Goal: Information Seeking & Learning: Learn about a topic

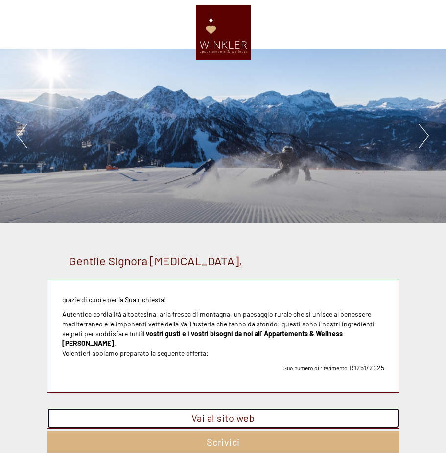
click at [223, 409] on link "Vai al sito web" at bounding box center [223, 418] width 352 height 21
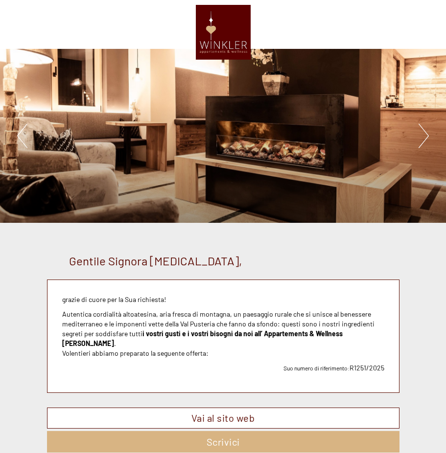
click at [425, 134] on button "Next" at bounding box center [423, 136] width 10 height 24
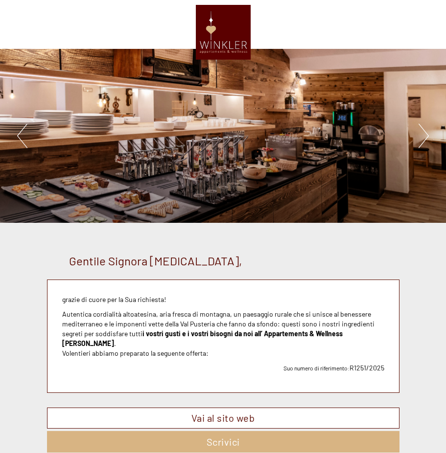
click at [425, 134] on button "Next" at bounding box center [423, 136] width 10 height 24
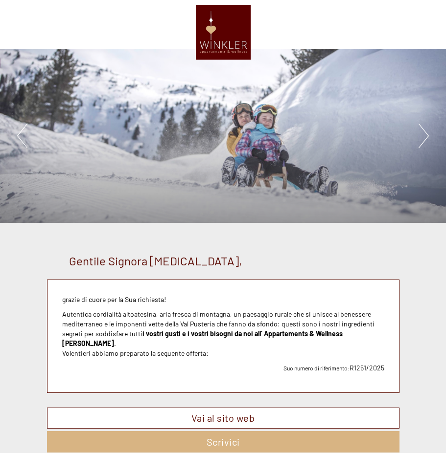
click at [425, 134] on button "Next" at bounding box center [423, 136] width 10 height 24
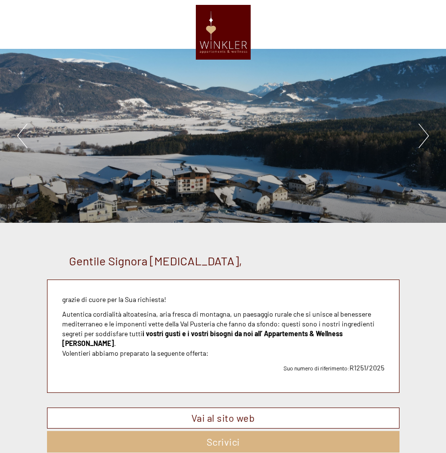
click at [425, 134] on button "Next" at bounding box center [423, 136] width 10 height 24
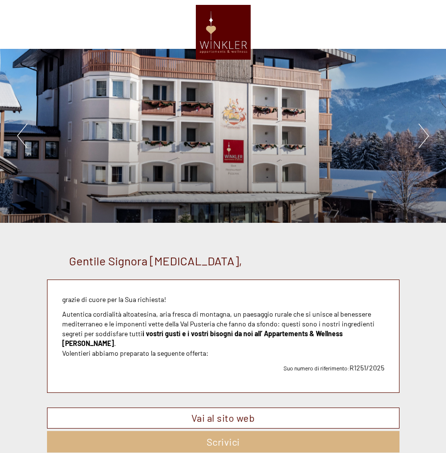
click at [425, 134] on button "Next" at bounding box center [423, 136] width 10 height 24
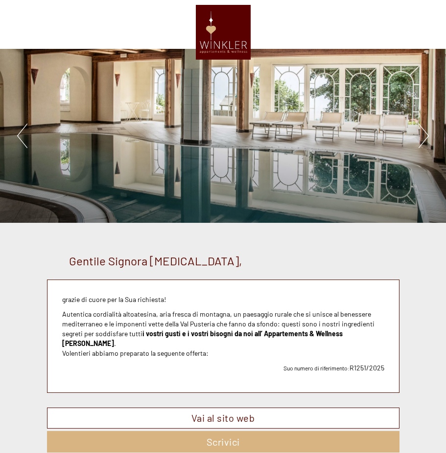
click at [425, 134] on button "Next" at bounding box center [423, 136] width 10 height 24
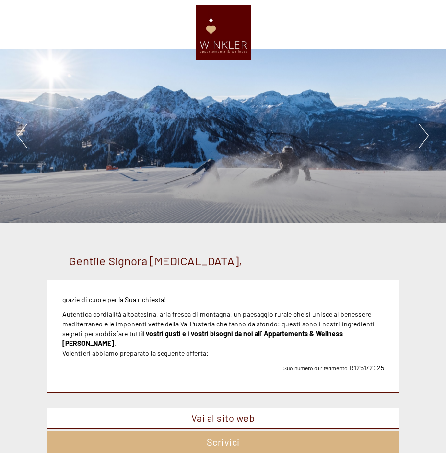
click at [425, 134] on button "Next" at bounding box center [423, 136] width 10 height 24
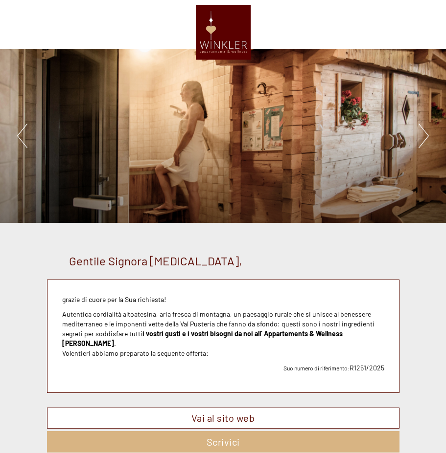
click at [425, 134] on button "Next" at bounding box center [423, 136] width 10 height 24
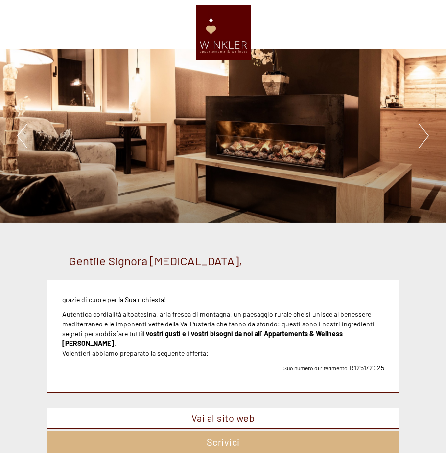
click at [425, 134] on button "Next" at bounding box center [423, 136] width 10 height 24
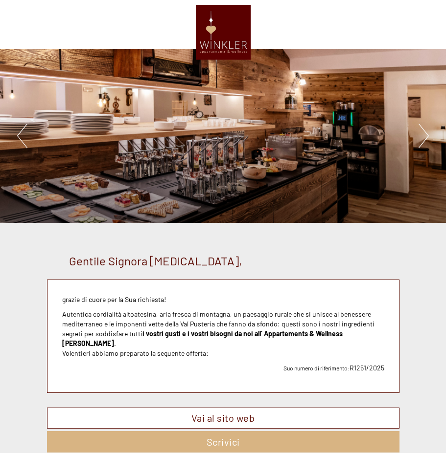
click at [425, 134] on button "Next" at bounding box center [423, 136] width 10 height 24
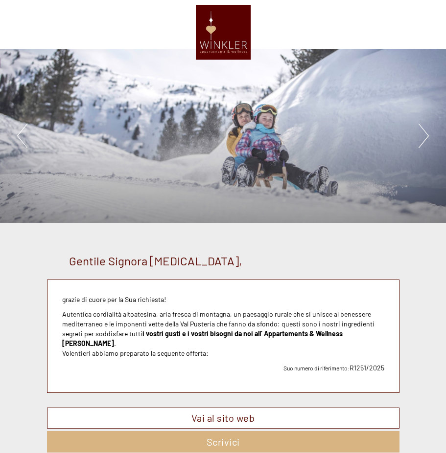
click at [425, 134] on button "Next" at bounding box center [423, 136] width 10 height 24
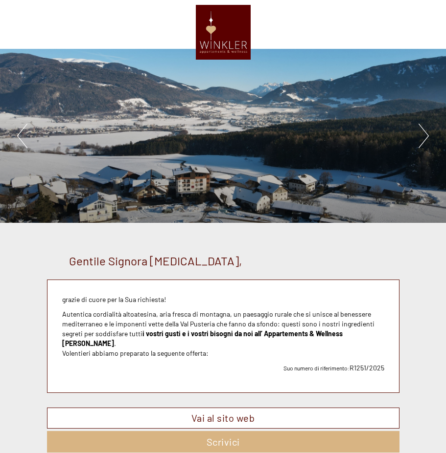
click at [425, 134] on button "Next" at bounding box center [423, 136] width 10 height 24
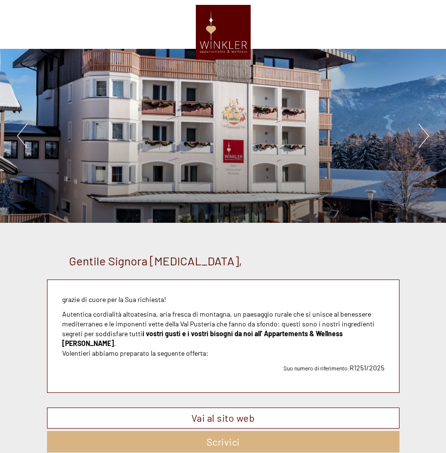
click at [425, 134] on button "Next" at bounding box center [423, 136] width 10 height 24
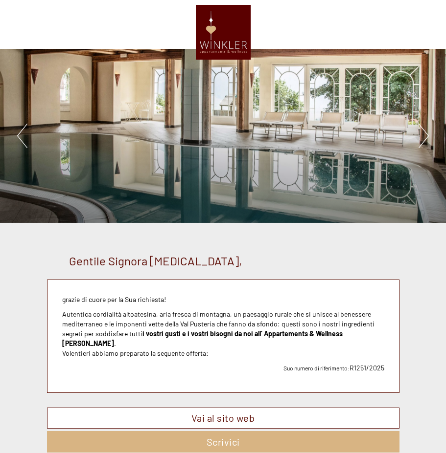
click at [425, 134] on button "Next" at bounding box center [423, 136] width 10 height 24
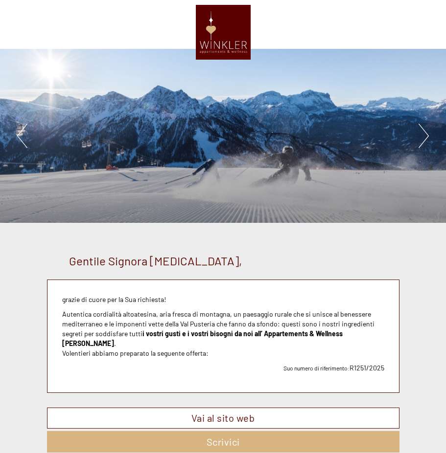
click at [425, 134] on button "Next" at bounding box center [423, 136] width 10 height 24
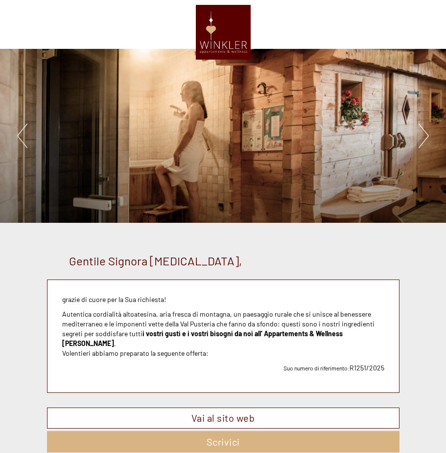
click at [425, 134] on button "Next" at bounding box center [423, 136] width 10 height 24
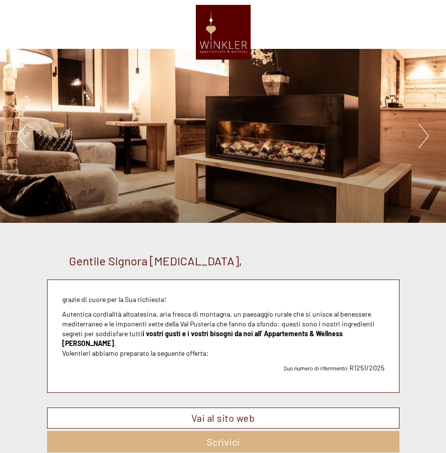
click at [425, 134] on button "Next" at bounding box center [423, 136] width 10 height 24
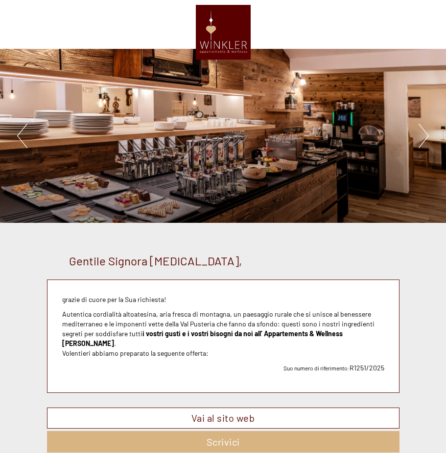
click at [425, 134] on button "Next" at bounding box center [423, 136] width 10 height 24
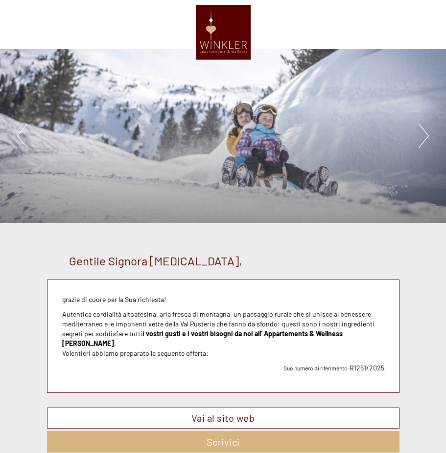
click at [425, 134] on button "Next" at bounding box center [423, 136] width 10 height 24
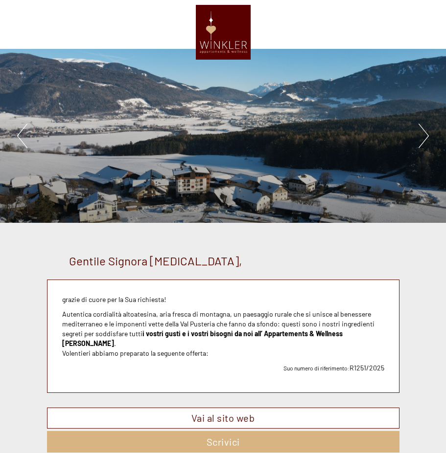
click at [425, 134] on button "Next" at bounding box center [423, 136] width 10 height 24
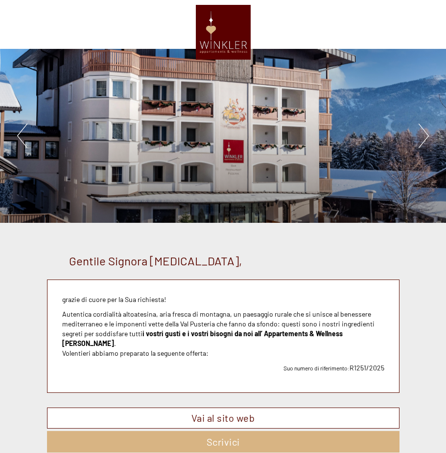
click at [425, 134] on button "Next" at bounding box center [423, 136] width 10 height 24
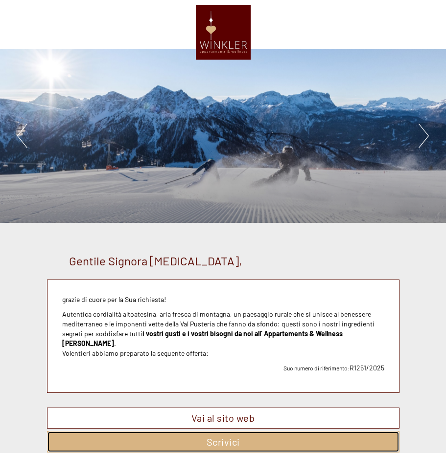
click at [217, 432] on link "Scrivici" at bounding box center [223, 442] width 352 height 22
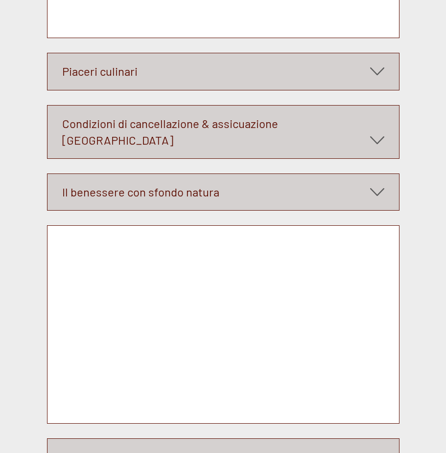
scroll to position [3469, 0]
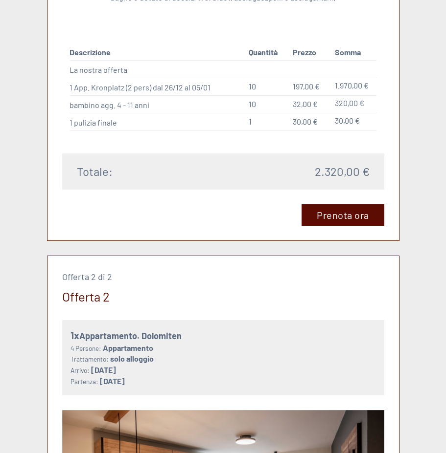
scroll to position [1081, 0]
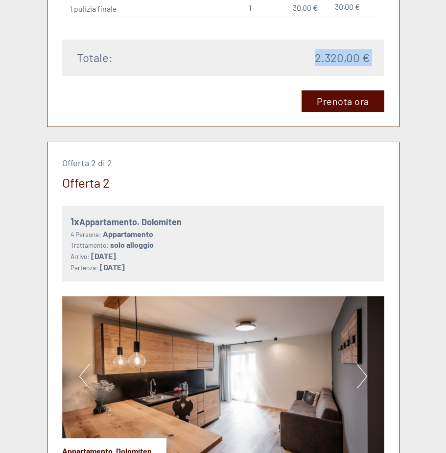
drag, startPoint x: 445, startPoint y: 108, endPoint x: 464, endPoint y: 55, distance: 55.7
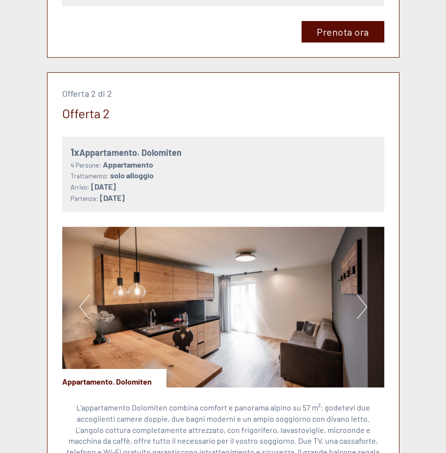
scroll to position [1156, 0]
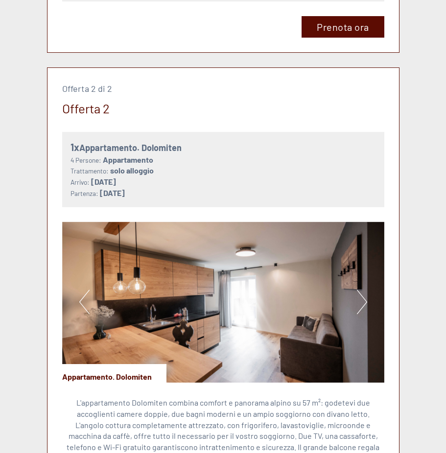
click at [364, 292] on button "Next" at bounding box center [362, 302] width 10 height 24
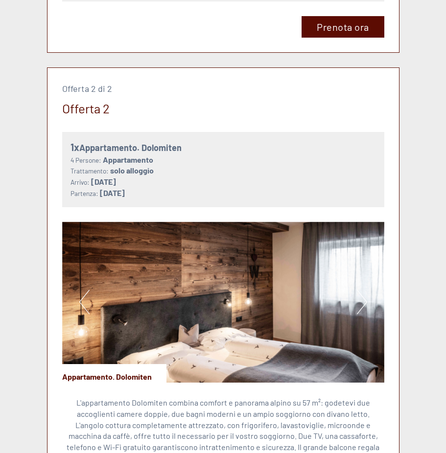
click at [364, 292] on button "Next" at bounding box center [362, 302] width 10 height 24
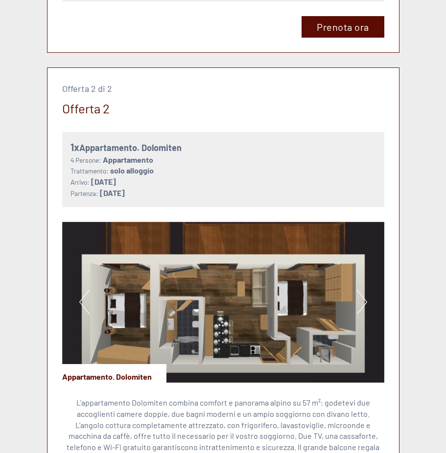
click at [364, 292] on button "Next" at bounding box center [362, 302] width 10 height 24
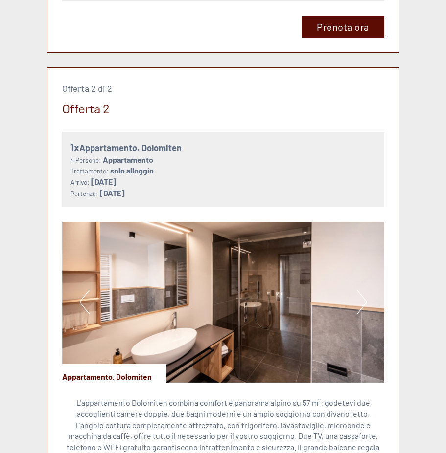
click at [364, 292] on button "Next" at bounding box center [362, 302] width 10 height 24
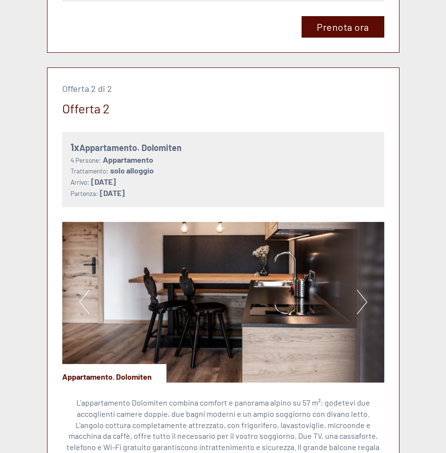
click at [364, 292] on button "Next" at bounding box center [362, 302] width 10 height 24
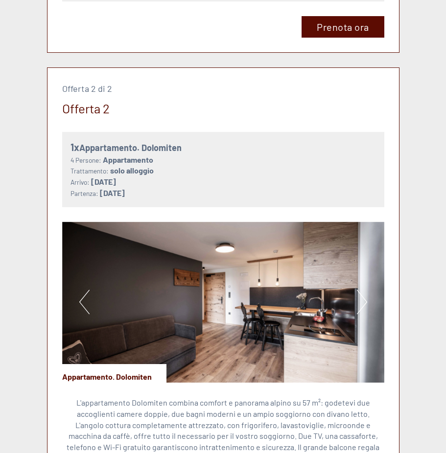
click at [364, 292] on button "Next" at bounding box center [362, 302] width 10 height 24
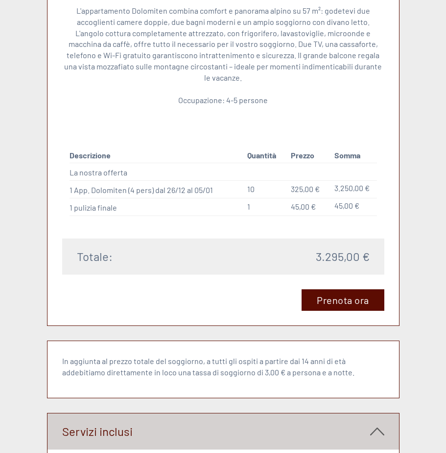
scroll to position [1553, 0]
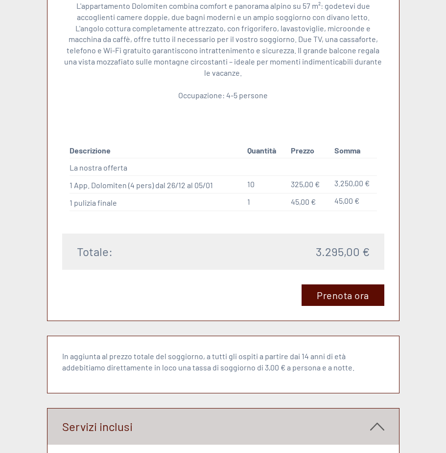
drag, startPoint x: 376, startPoint y: 402, endPoint x: 368, endPoint y: 417, distance: 16.9
click at [368, 417] on div "Servizi inclusi" at bounding box center [222, 427] width 351 height 36
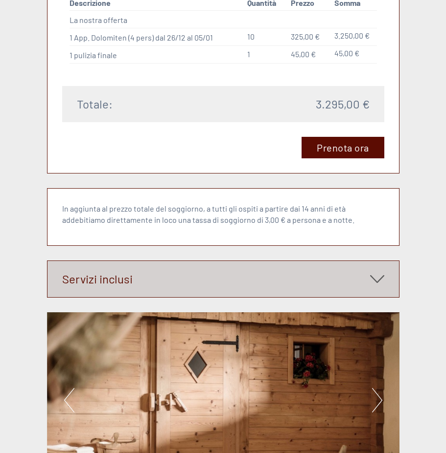
scroll to position [1737, 0]
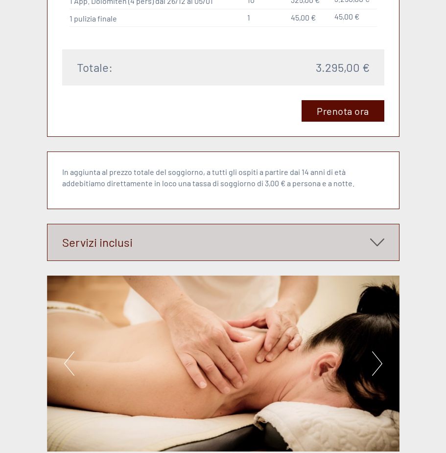
click at [377, 234] on icon at bounding box center [377, 242] width 14 height 17
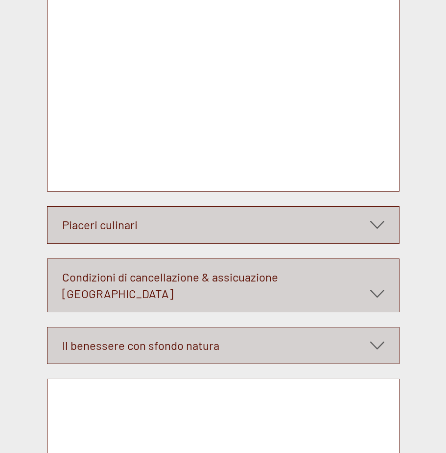
scroll to position [3155, 0]
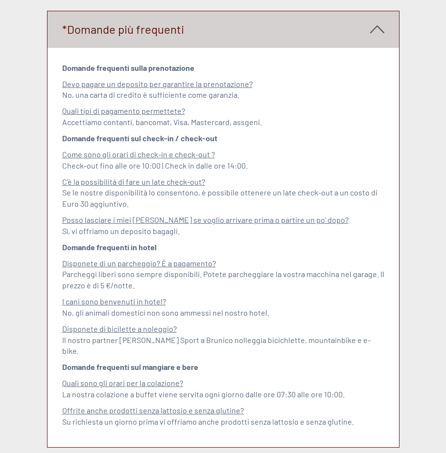
scroll to position [4369, 0]
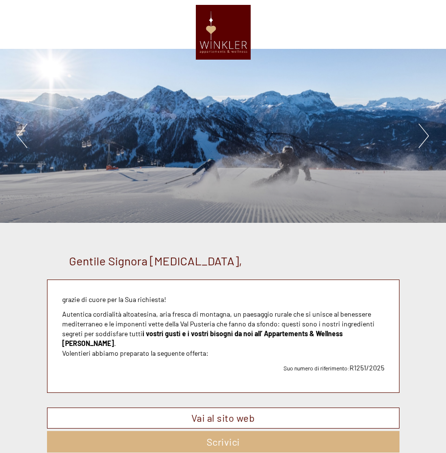
click at [424, 135] on button "Next" at bounding box center [423, 136] width 10 height 24
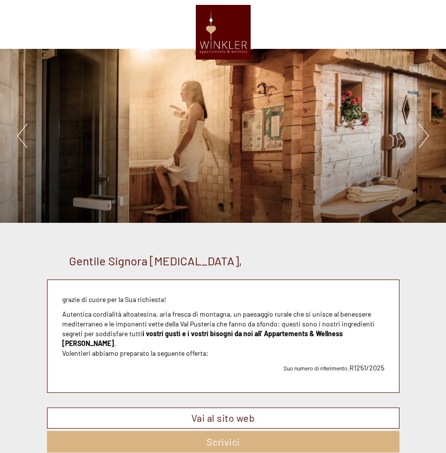
click at [424, 135] on button "Next" at bounding box center [423, 136] width 10 height 24
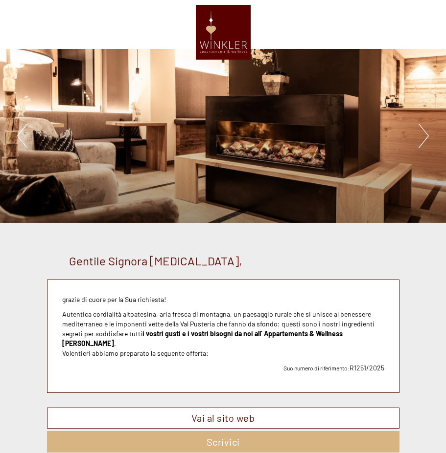
click at [424, 135] on button "Next" at bounding box center [423, 136] width 10 height 24
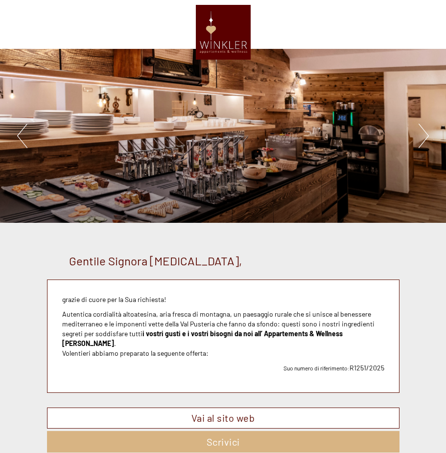
click at [424, 135] on button "Next" at bounding box center [423, 136] width 10 height 24
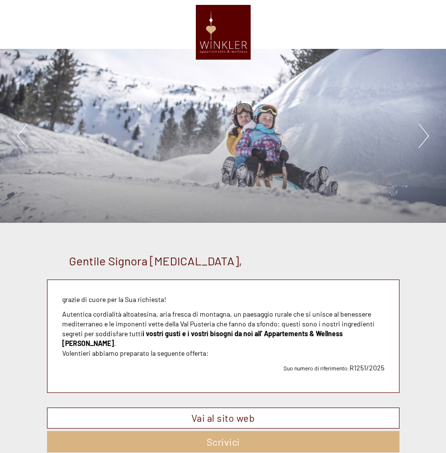
click at [424, 135] on button "Next" at bounding box center [423, 136] width 10 height 24
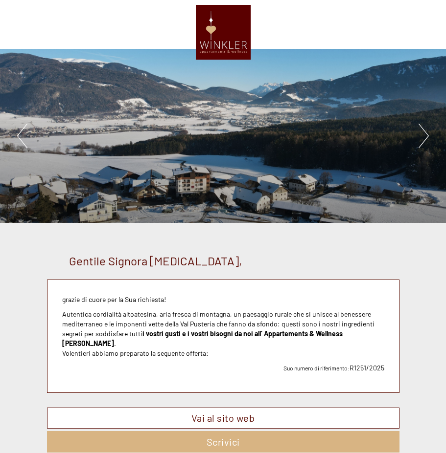
click at [424, 135] on button "Next" at bounding box center [423, 136] width 10 height 24
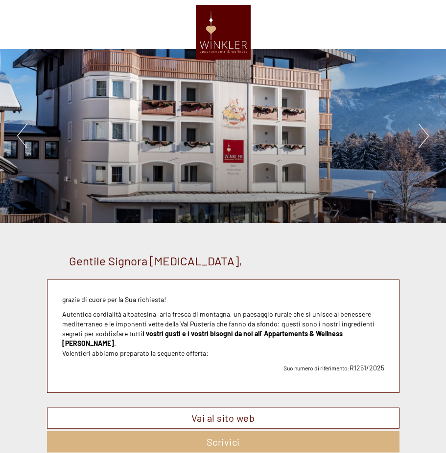
click at [424, 135] on button "Next" at bounding box center [423, 136] width 10 height 24
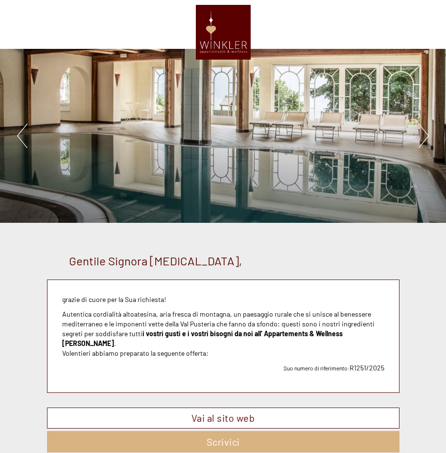
click at [424, 135] on button "Next" at bounding box center [423, 136] width 10 height 24
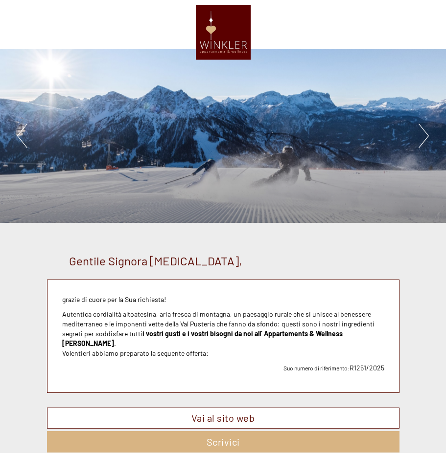
click at [424, 135] on button "Next" at bounding box center [423, 136] width 10 height 24
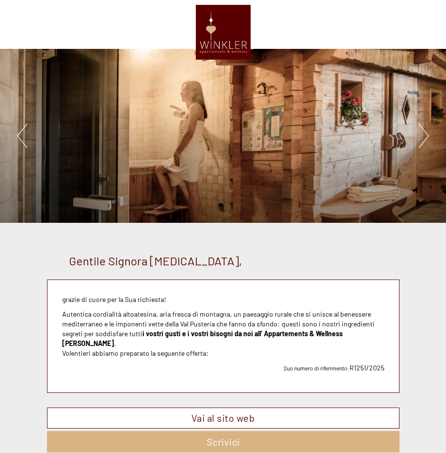
click at [428, 135] on div "Previous Next 1 2 3 4 5 6 7 8" at bounding box center [223, 136] width 446 height 174
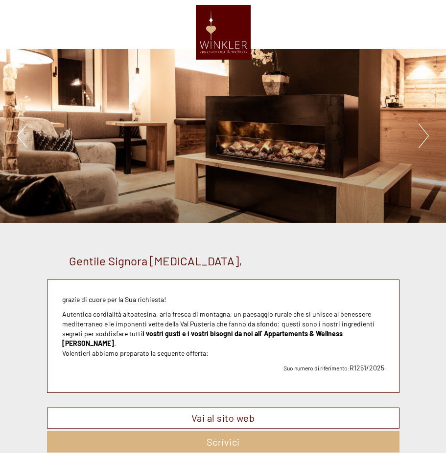
click at [427, 135] on button "Next" at bounding box center [423, 136] width 10 height 24
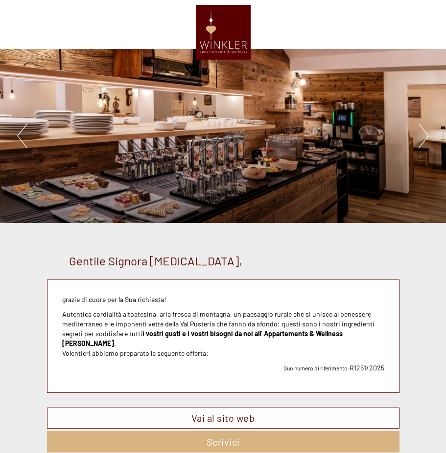
click at [426, 136] on button "Next" at bounding box center [423, 136] width 10 height 24
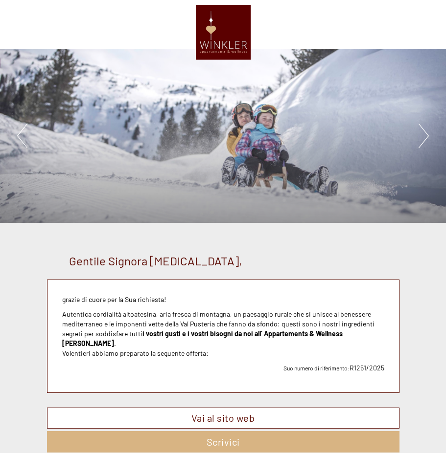
click at [426, 136] on button "Next" at bounding box center [423, 136] width 10 height 24
